Goal: Navigation & Orientation: Find specific page/section

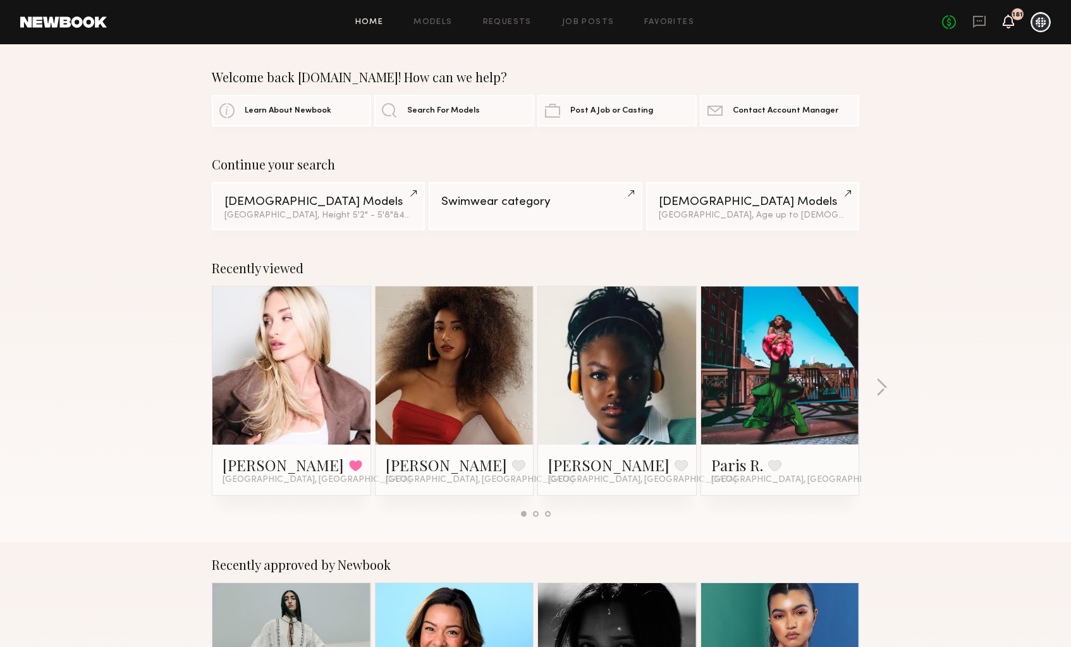
click at [1006, 24] on icon at bounding box center [1008, 20] width 10 height 9
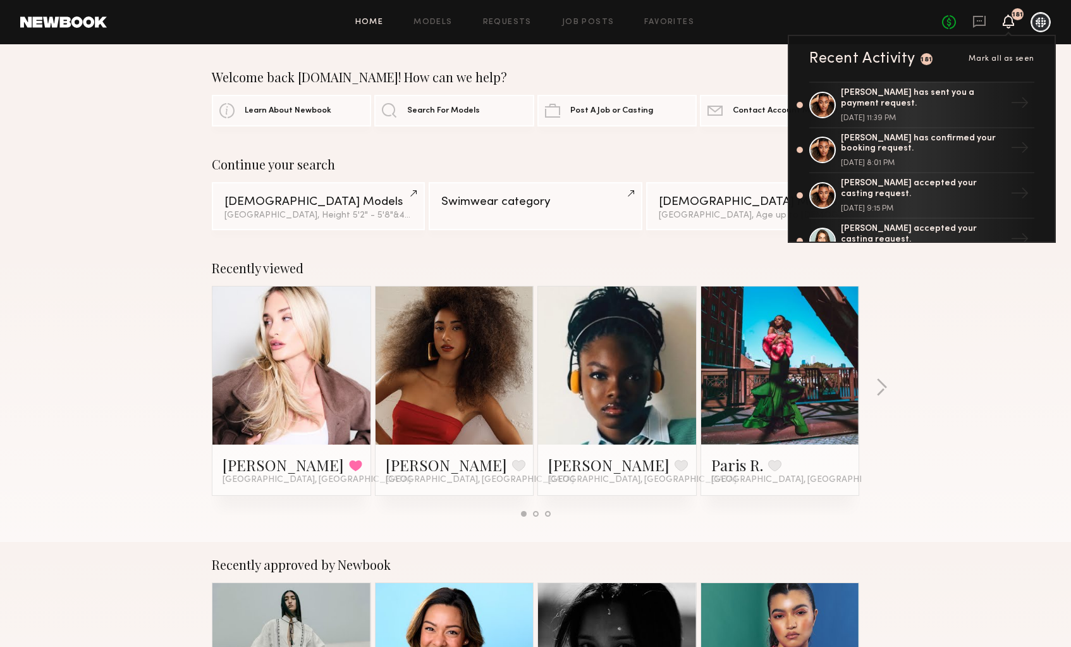
click at [1041, 24] on div at bounding box center [1041, 22] width 20 height 20
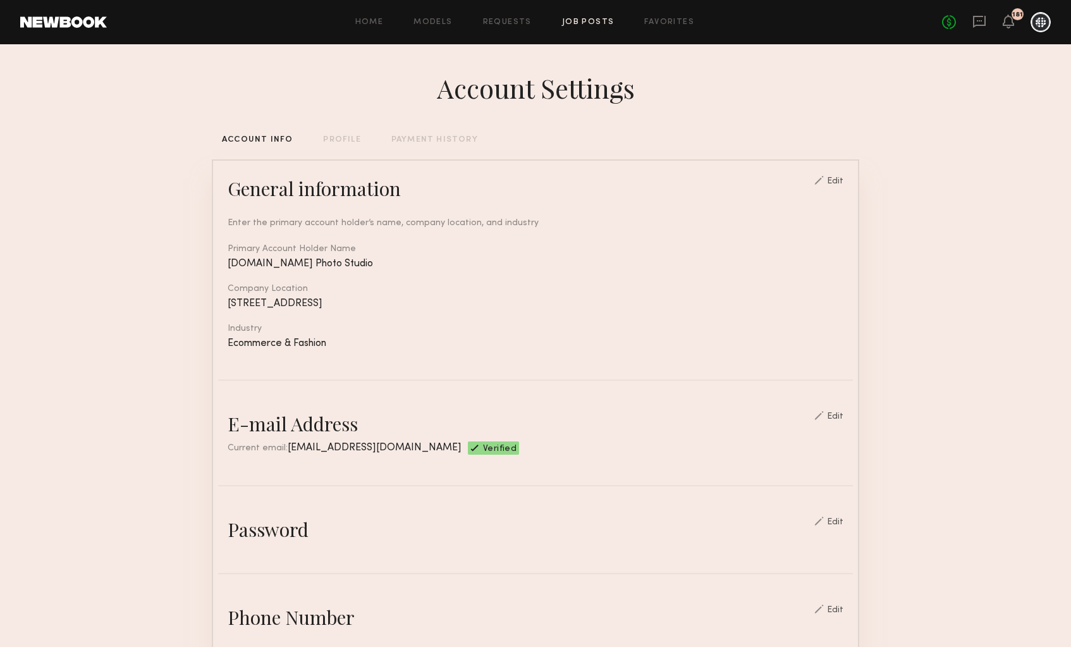
click at [590, 21] on link "Job Posts" at bounding box center [588, 22] width 52 height 8
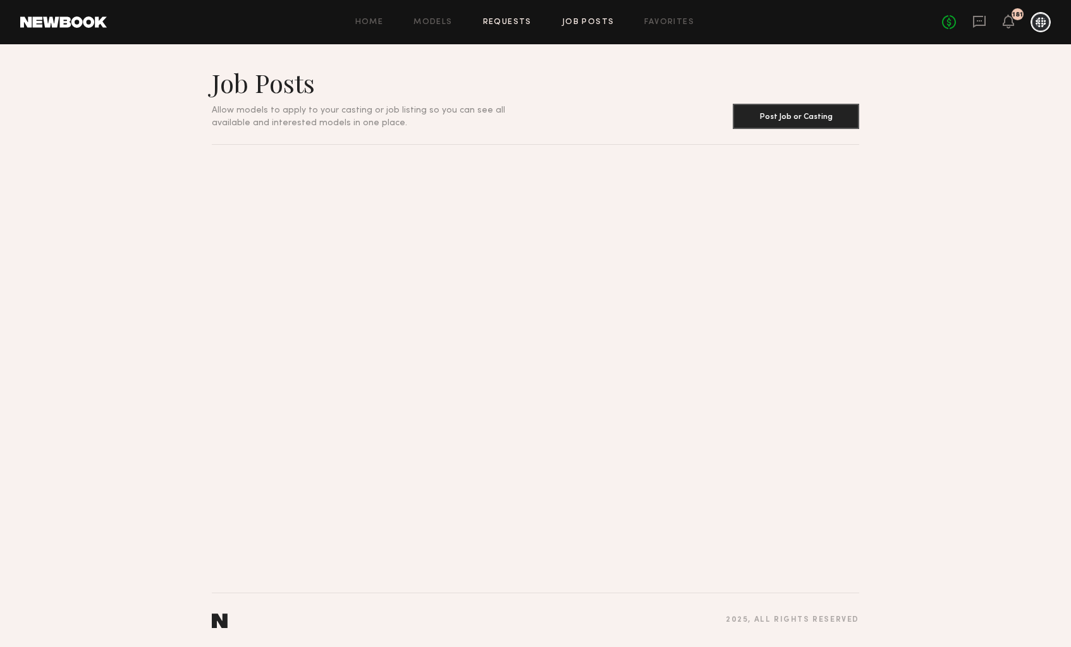
click at [526, 21] on link "Requests" at bounding box center [507, 22] width 49 height 8
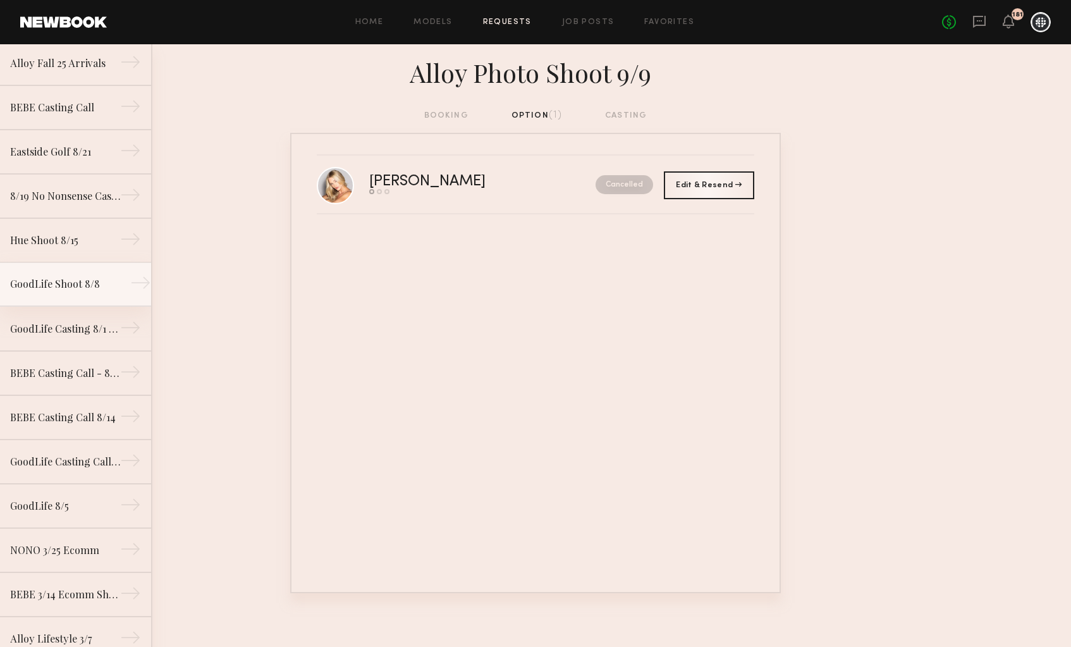
scroll to position [140, 0]
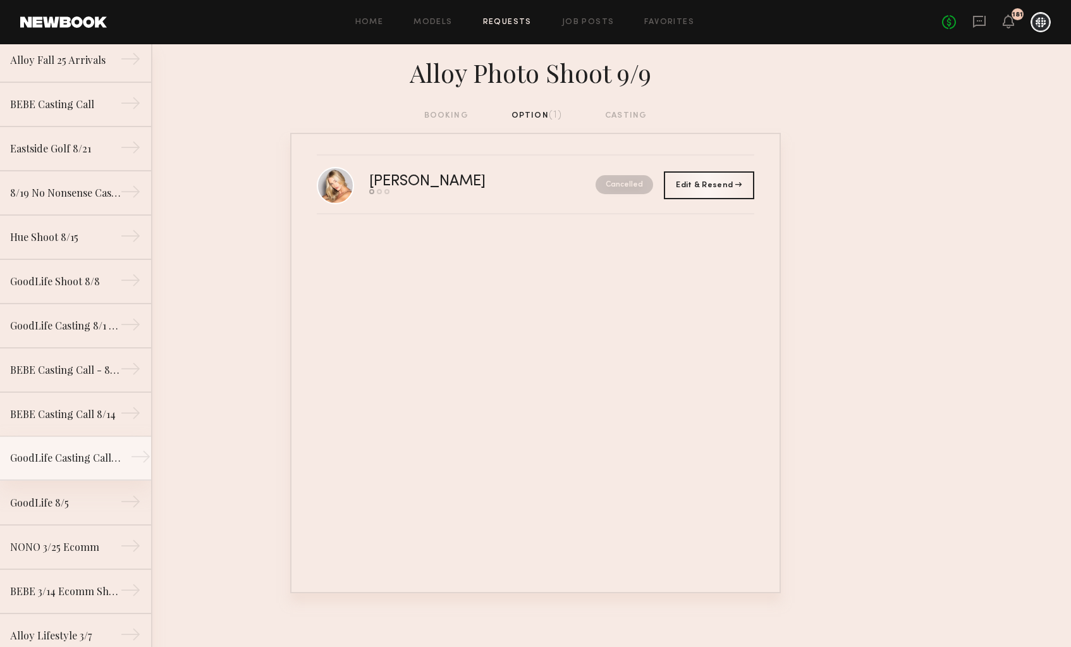
click at [57, 460] on div "GoodLife Casting Call - 8/5" at bounding box center [65, 457] width 110 height 15
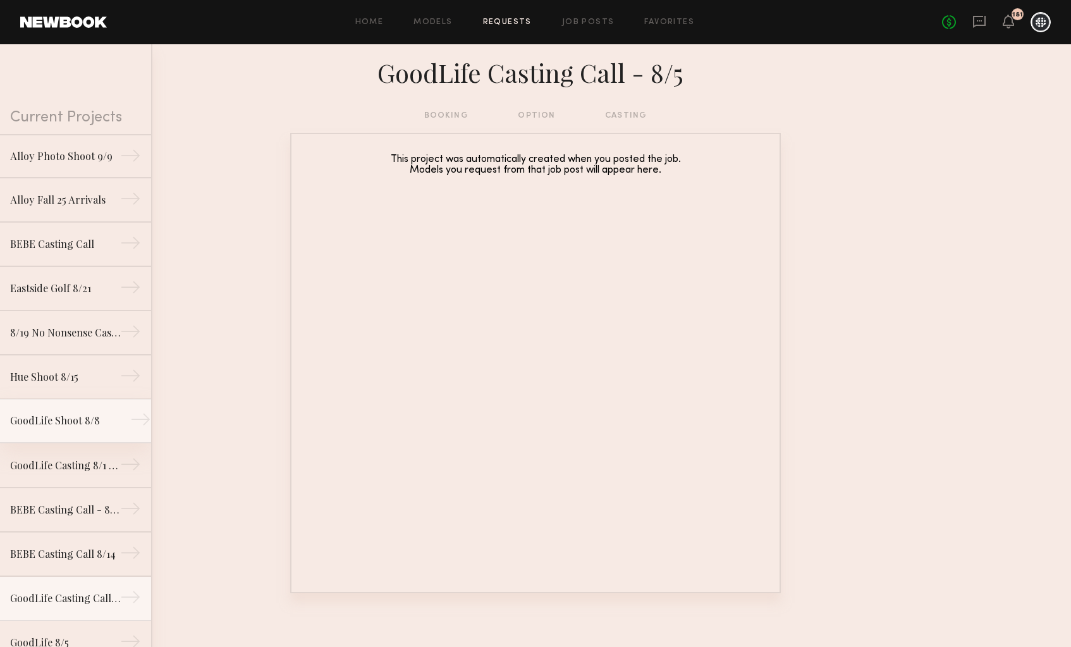
click at [73, 422] on div "GoodLife Shoot 8/8" at bounding box center [65, 420] width 110 height 15
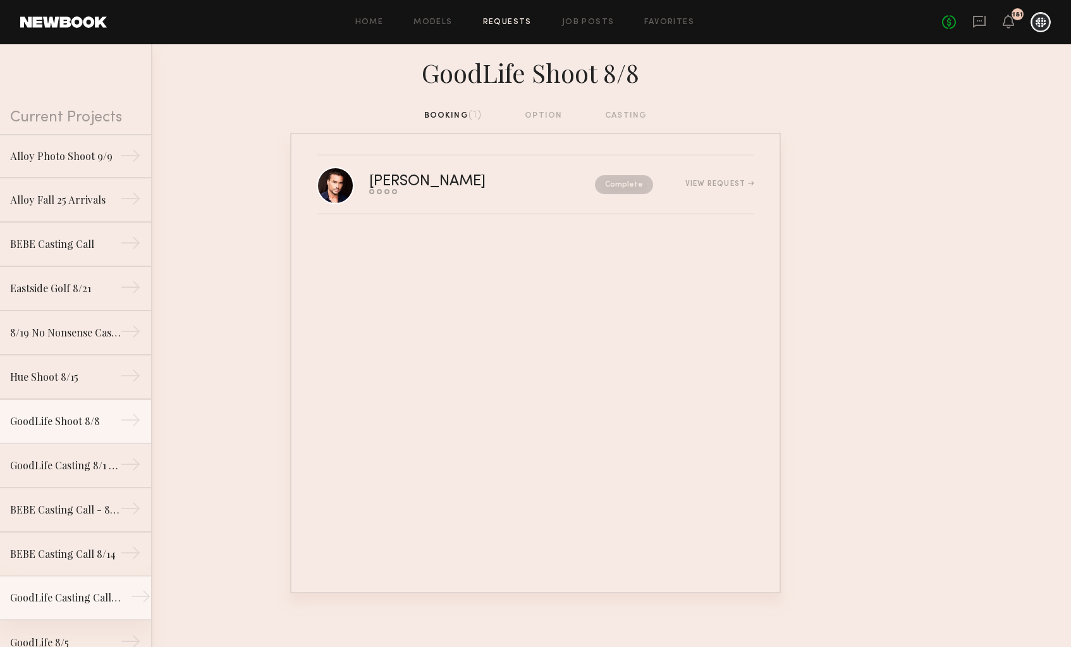
click at [59, 604] on div "GoodLife Casting Call - 8/5" at bounding box center [65, 597] width 110 height 15
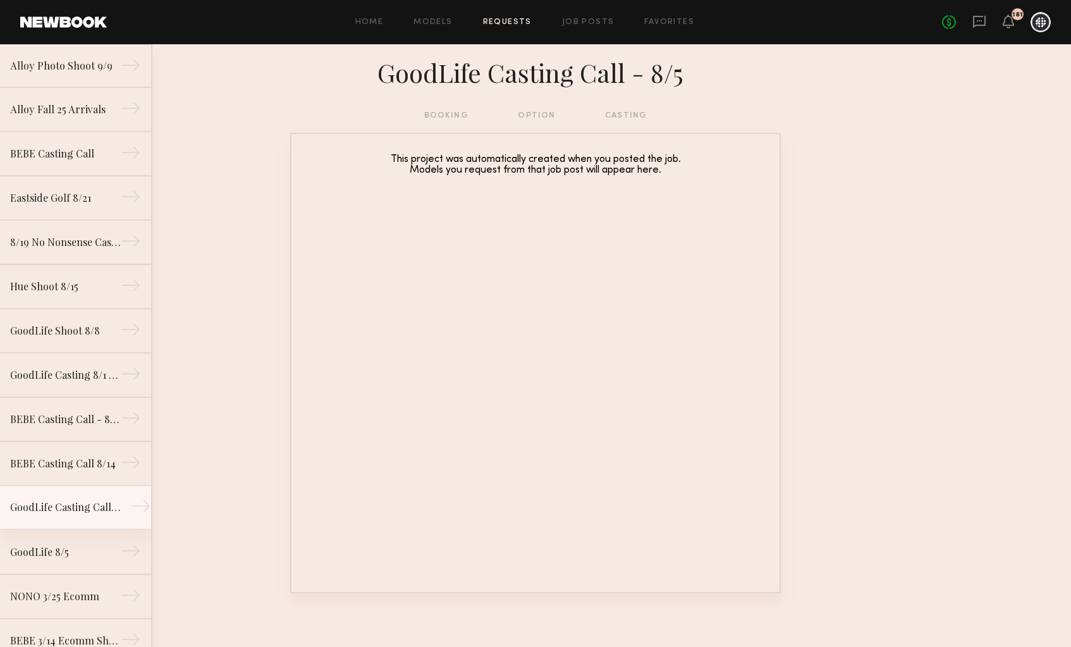
scroll to position [114, 0]
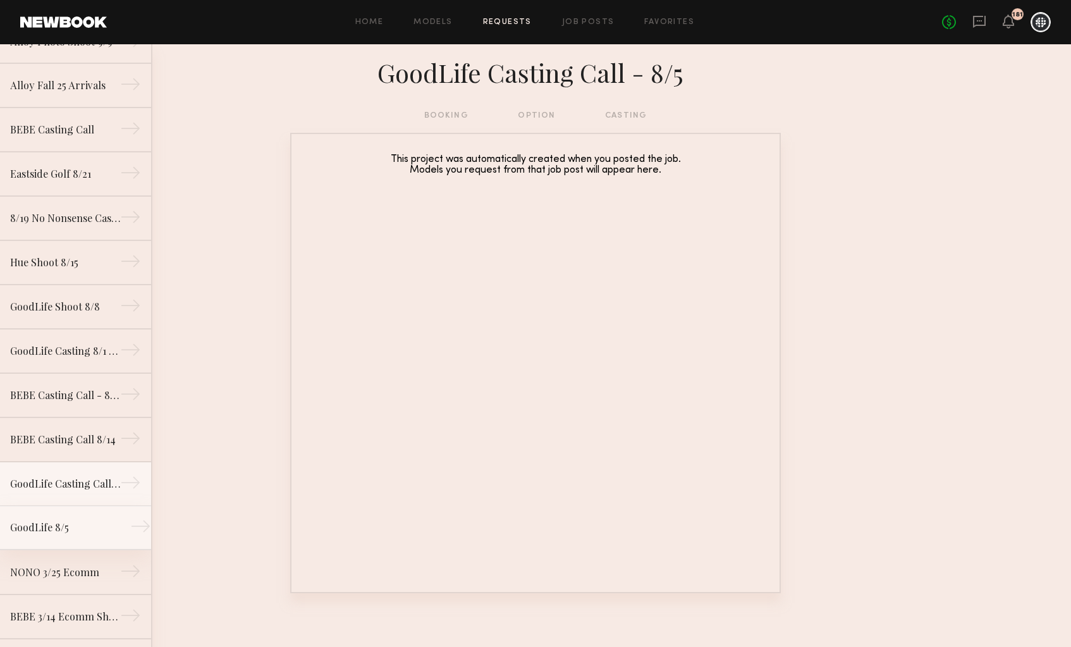
click at [63, 517] on link "GoodLife 8/5 →" at bounding box center [75, 528] width 151 height 44
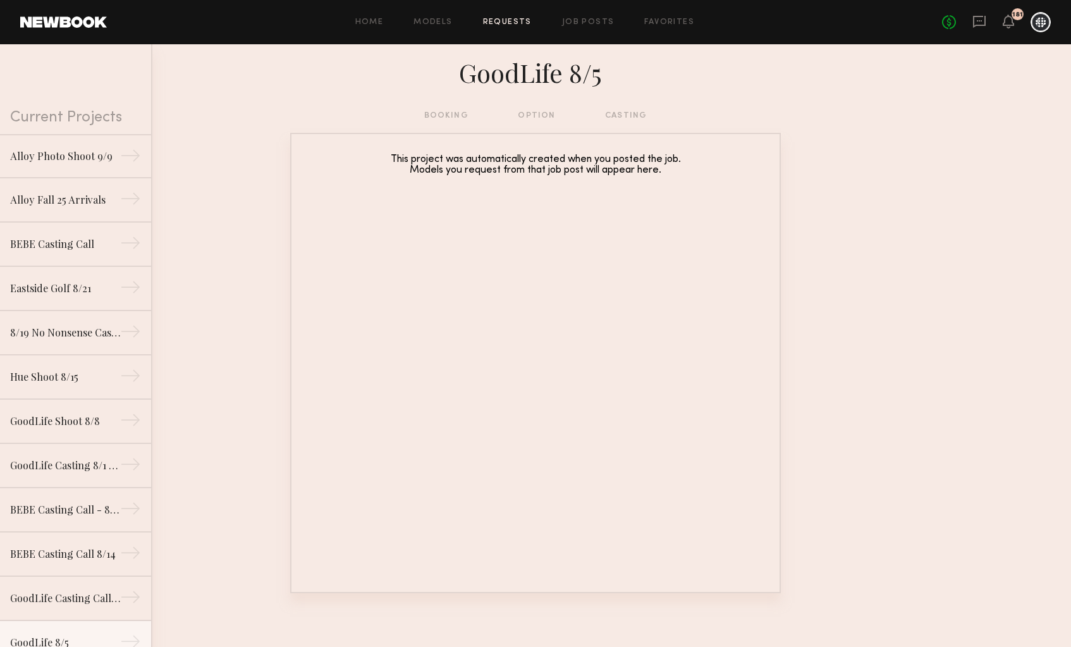
click at [202, 384] on nb-requests-list-container "This project was automatically created when you posted the job. Models you requ…" at bounding box center [535, 363] width 1071 height 460
click at [75, 153] on div "Alloy Photo Shoot 9/9" at bounding box center [65, 155] width 110 height 15
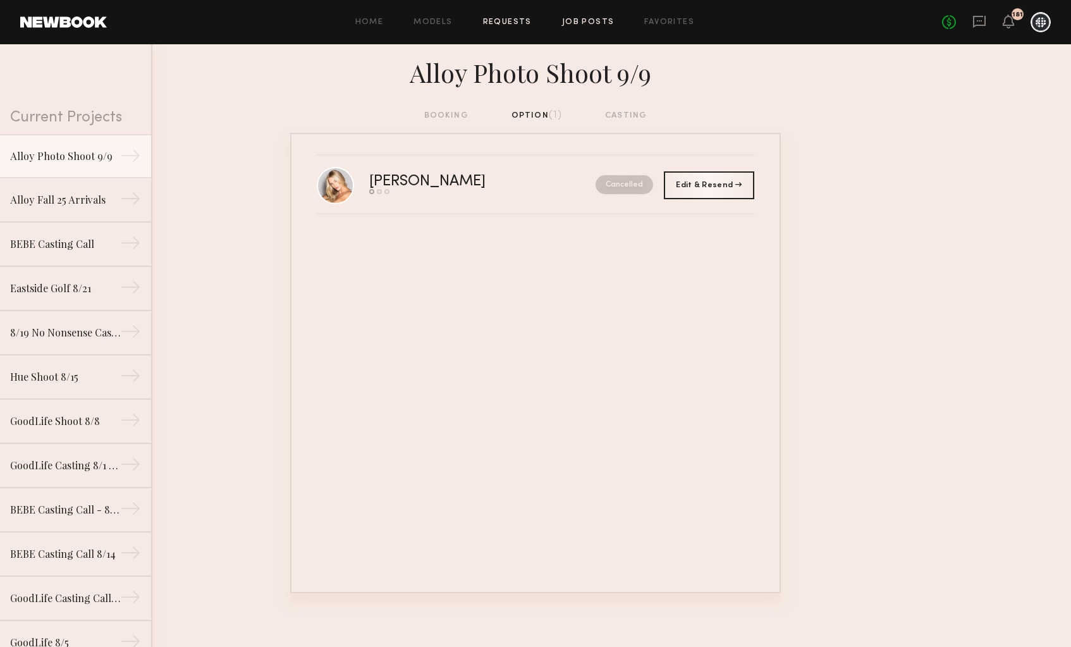
click at [590, 23] on link "Job Posts" at bounding box center [588, 22] width 52 height 8
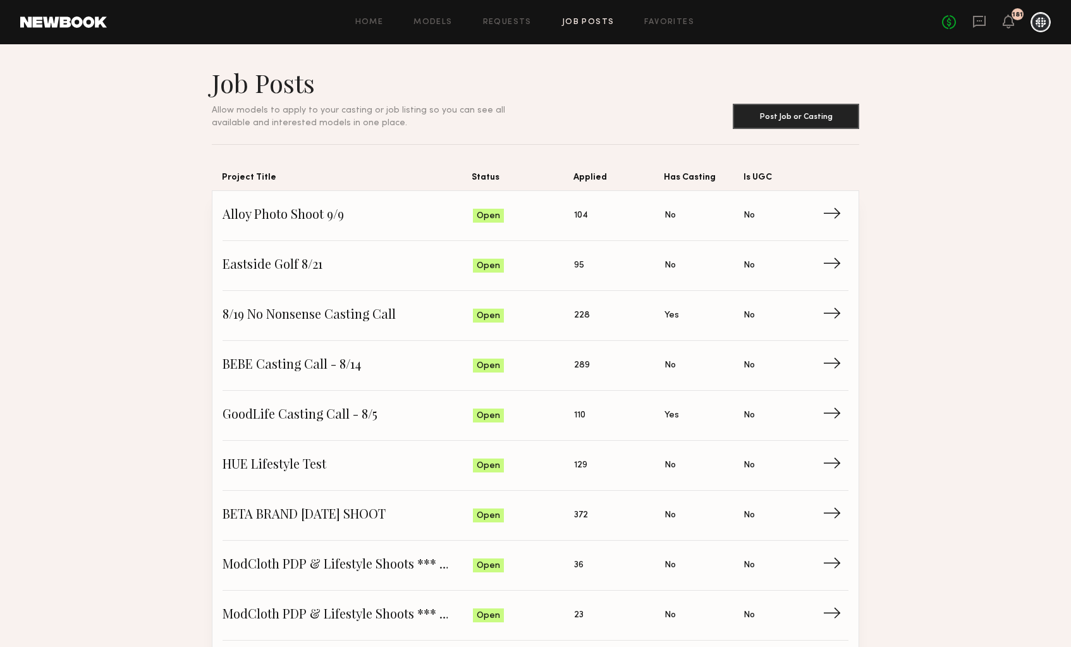
click at [427, 27] on div "Home Models Requests Job Posts Favorites Sign Out No fees up to $5,000 181" at bounding box center [579, 22] width 944 height 20
click at [427, 25] on link "Models" at bounding box center [433, 22] width 39 height 8
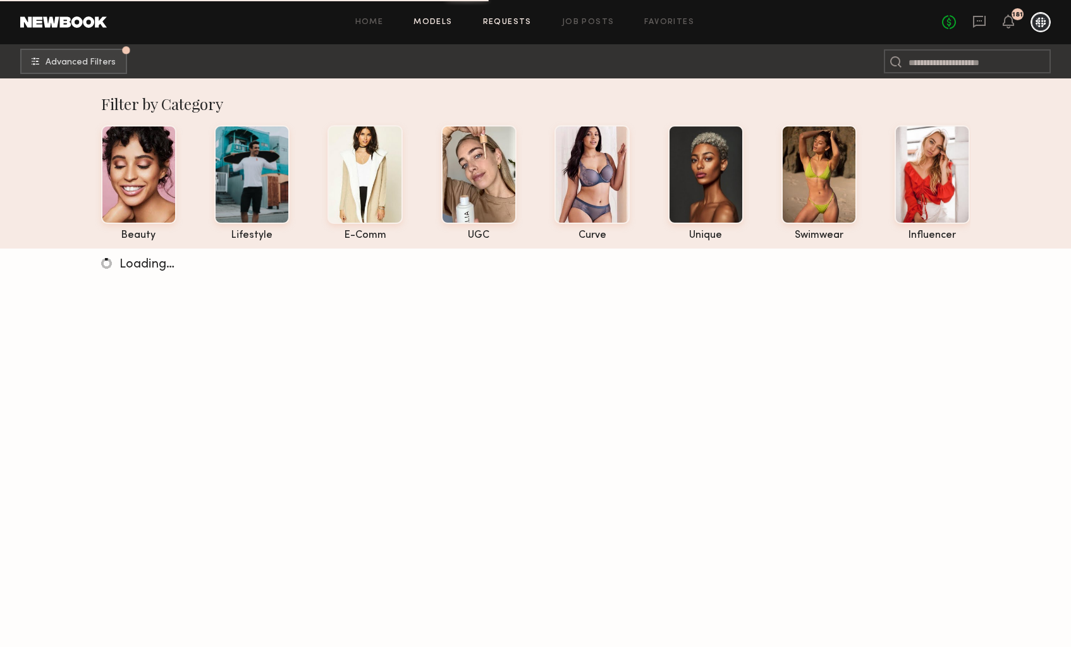
click at [520, 25] on link "Requests" at bounding box center [507, 22] width 49 height 8
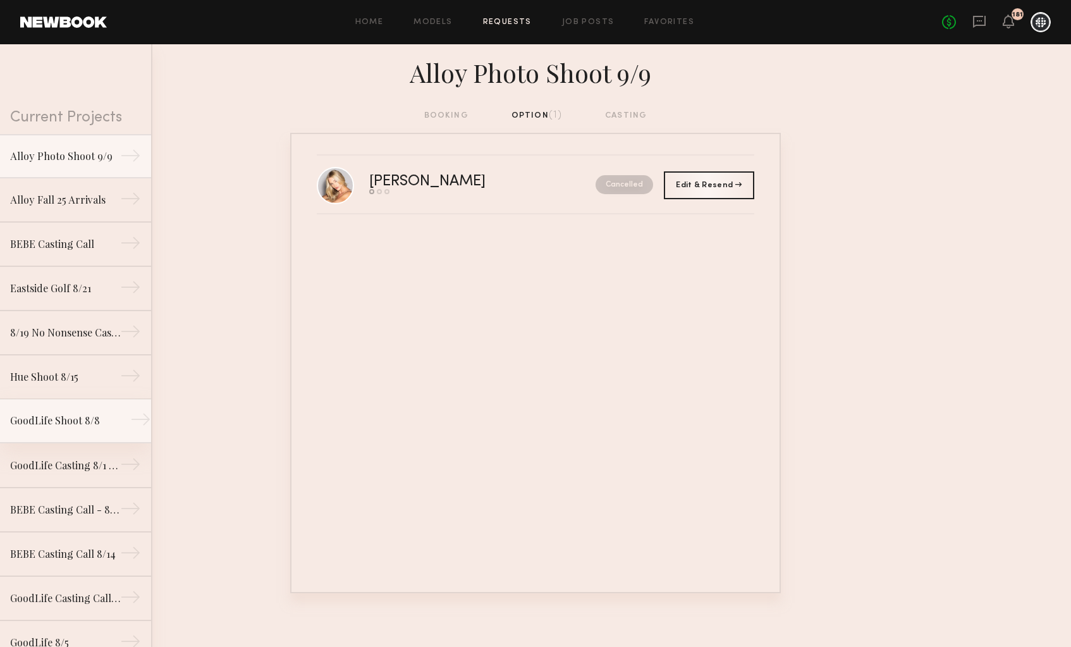
click at [77, 414] on div "GoodLife Shoot 8/8" at bounding box center [65, 420] width 110 height 15
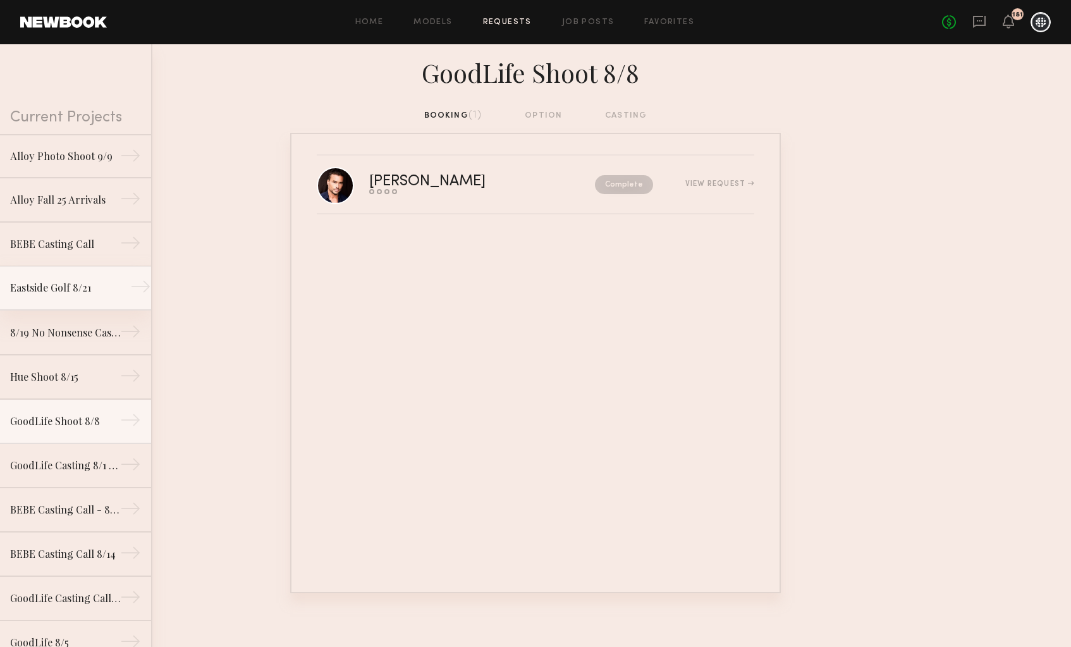
click at [71, 283] on div "Eastside Golf 8/21" at bounding box center [65, 287] width 110 height 15
